Goal: Check status

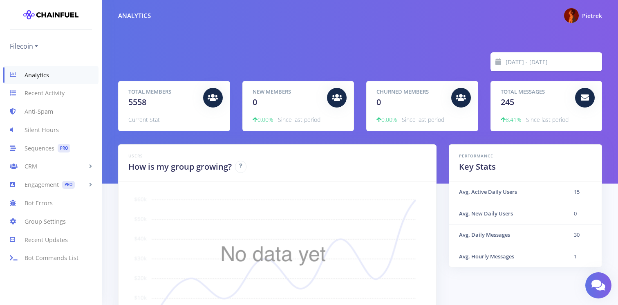
scroll to position [143, 463]
click at [495, 66] on span at bounding box center [498, 61] width 16 height 19
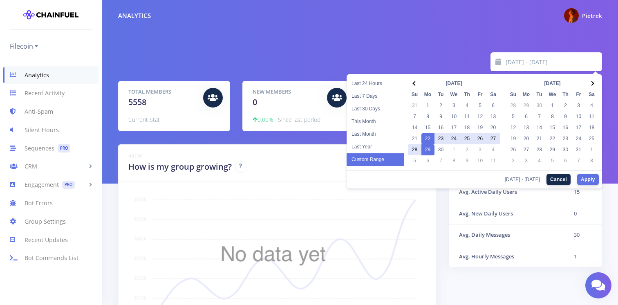
click at [525, 62] on input "[DATE] - [DATE]" at bounding box center [554, 61] width 97 height 19
click at [436, 53] on div "[DATE] - [DATE]" at bounding box center [360, 61] width 496 height 19
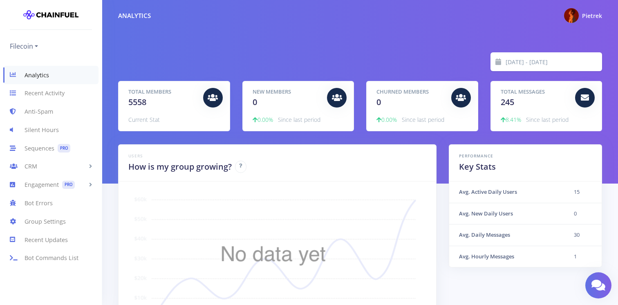
click at [436, 53] on div "[DATE] - [DATE]" at bounding box center [360, 61] width 496 height 19
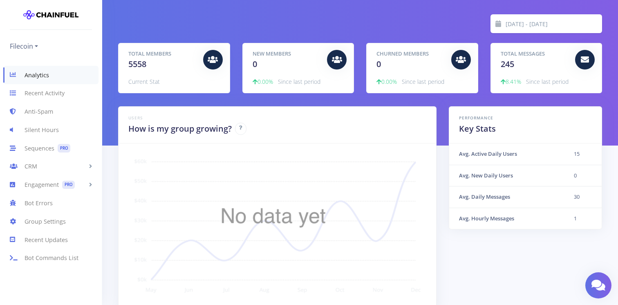
scroll to position [38, 0]
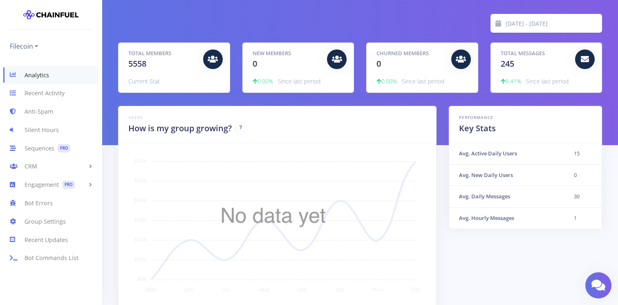
click at [506, 28] on input "[DATE] - [DATE]" at bounding box center [554, 23] width 97 height 19
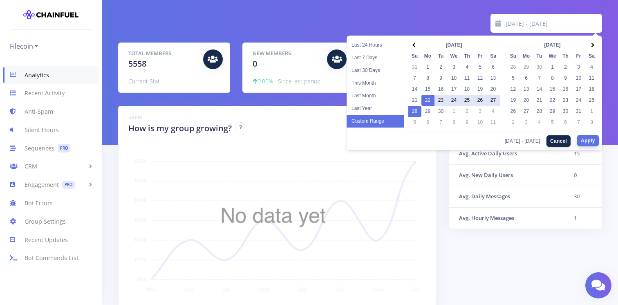
click at [590, 140] on button "Apply" at bounding box center [588, 140] width 22 height 11
type input "[DATE] - [DATE]"
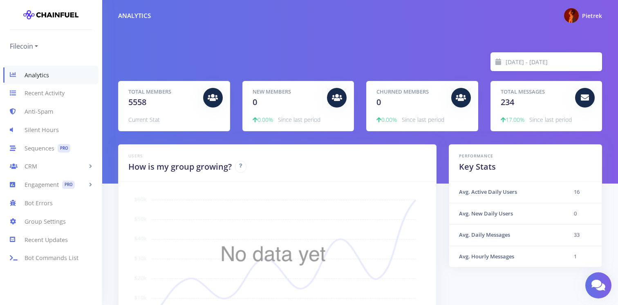
scroll to position [143, 463]
